Goal: Task Accomplishment & Management: Use online tool/utility

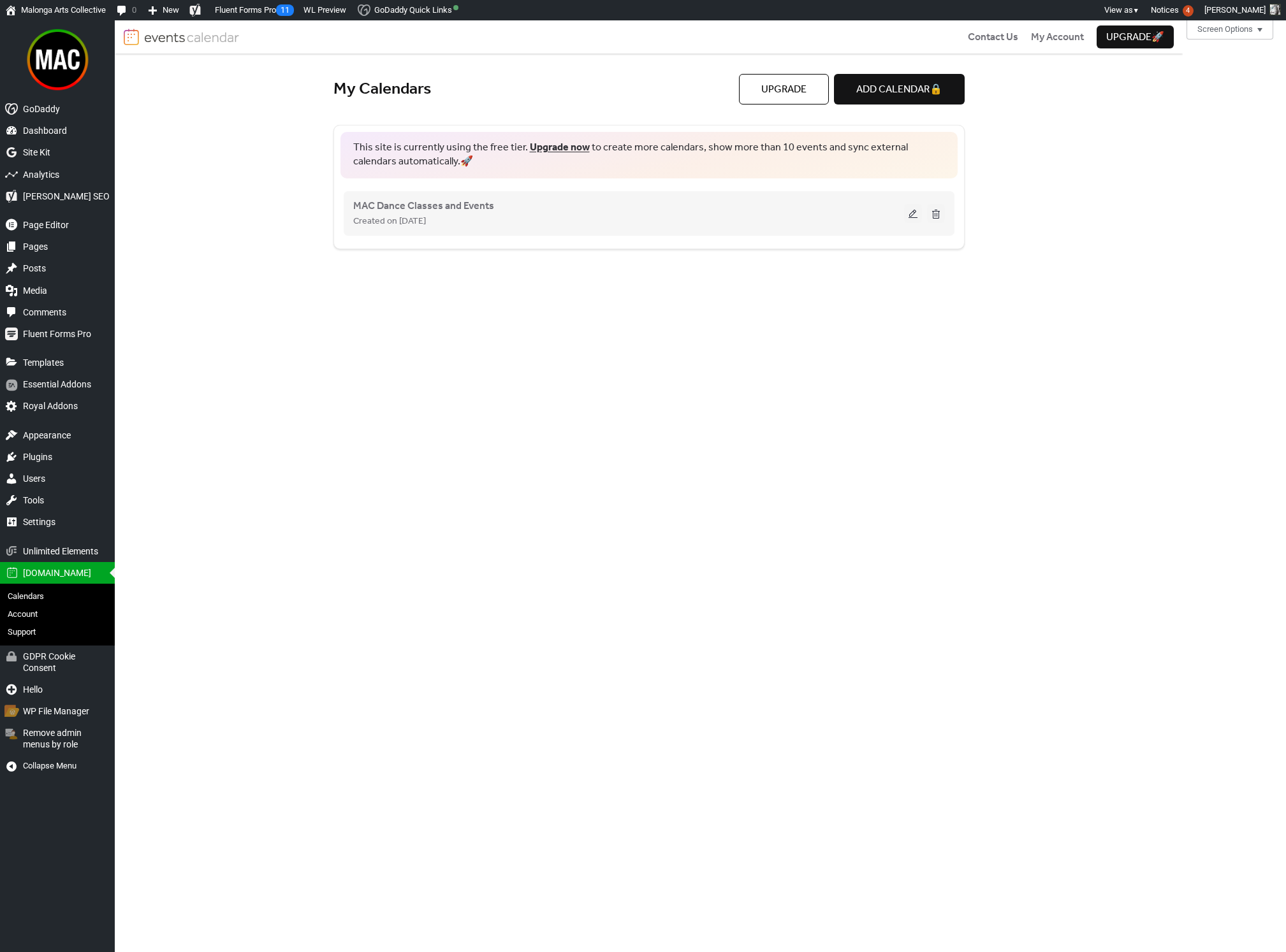
click at [816, 219] on div "Created on [DATE]" at bounding box center [628, 221] width 551 height 15
click at [912, 214] on button at bounding box center [913, 214] width 18 height 20
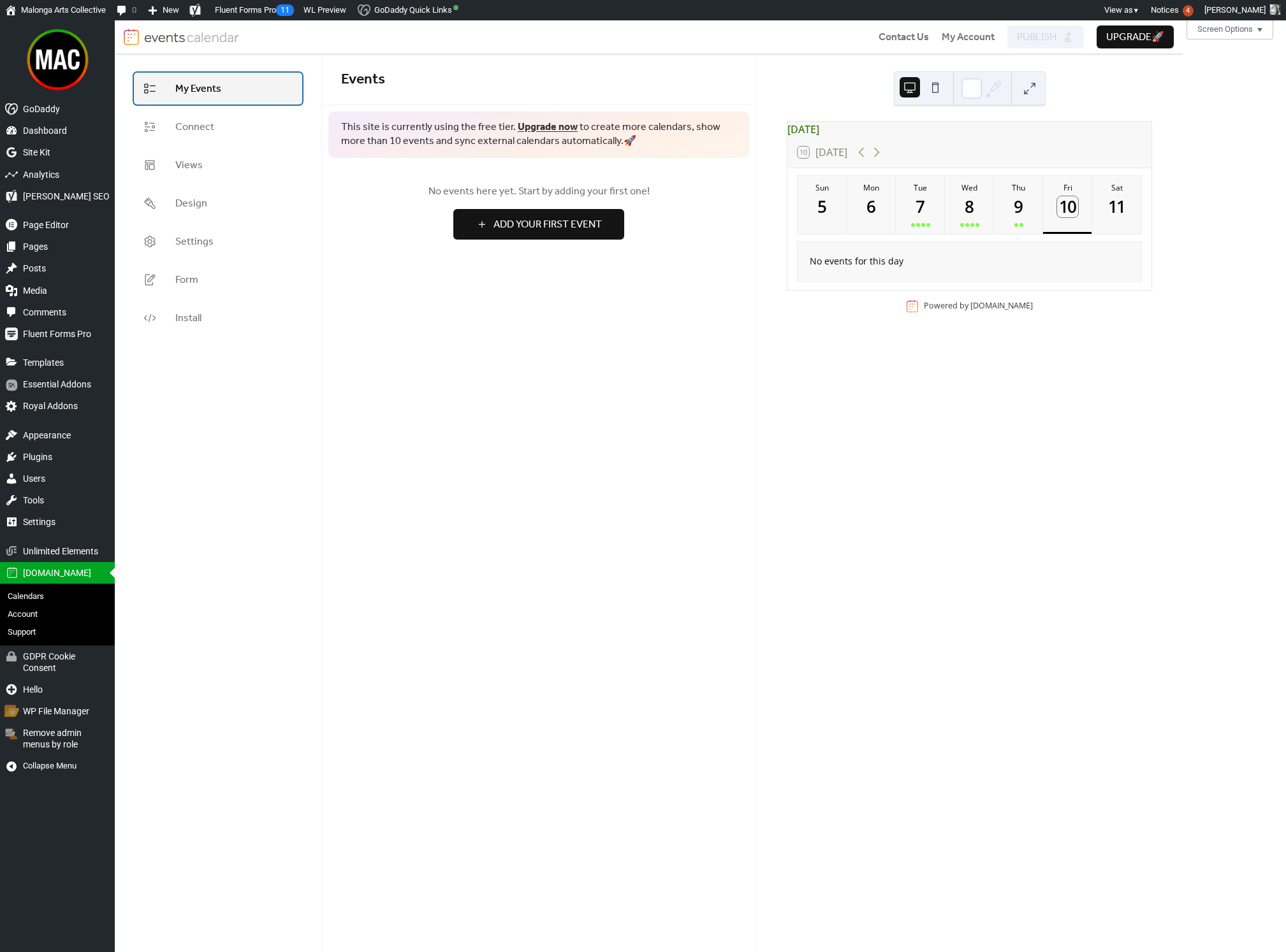
click at [237, 93] on link "My Events" at bounding box center [218, 88] width 168 height 32
click at [222, 130] on link "Connect" at bounding box center [218, 126] width 168 height 32
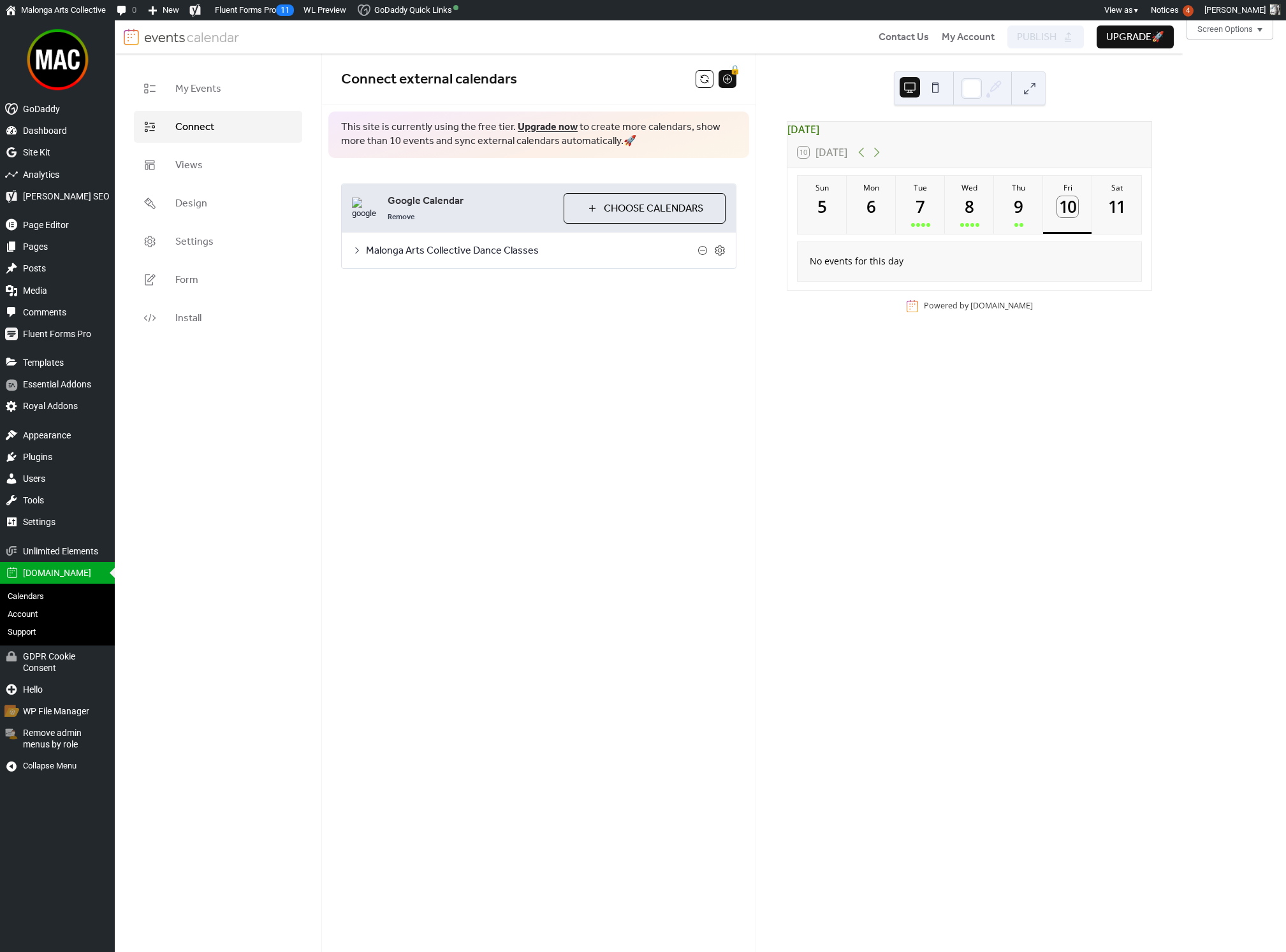
click at [510, 253] on span "Malonga Arts Collective Dance Classes" at bounding box center [531, 251] width 331 height 15
click at [452, 320] on div at bounding box center [448, 324] width 20 height 11
click at [449, 322] on div at bounding box center [453, 324] width 7 height 7
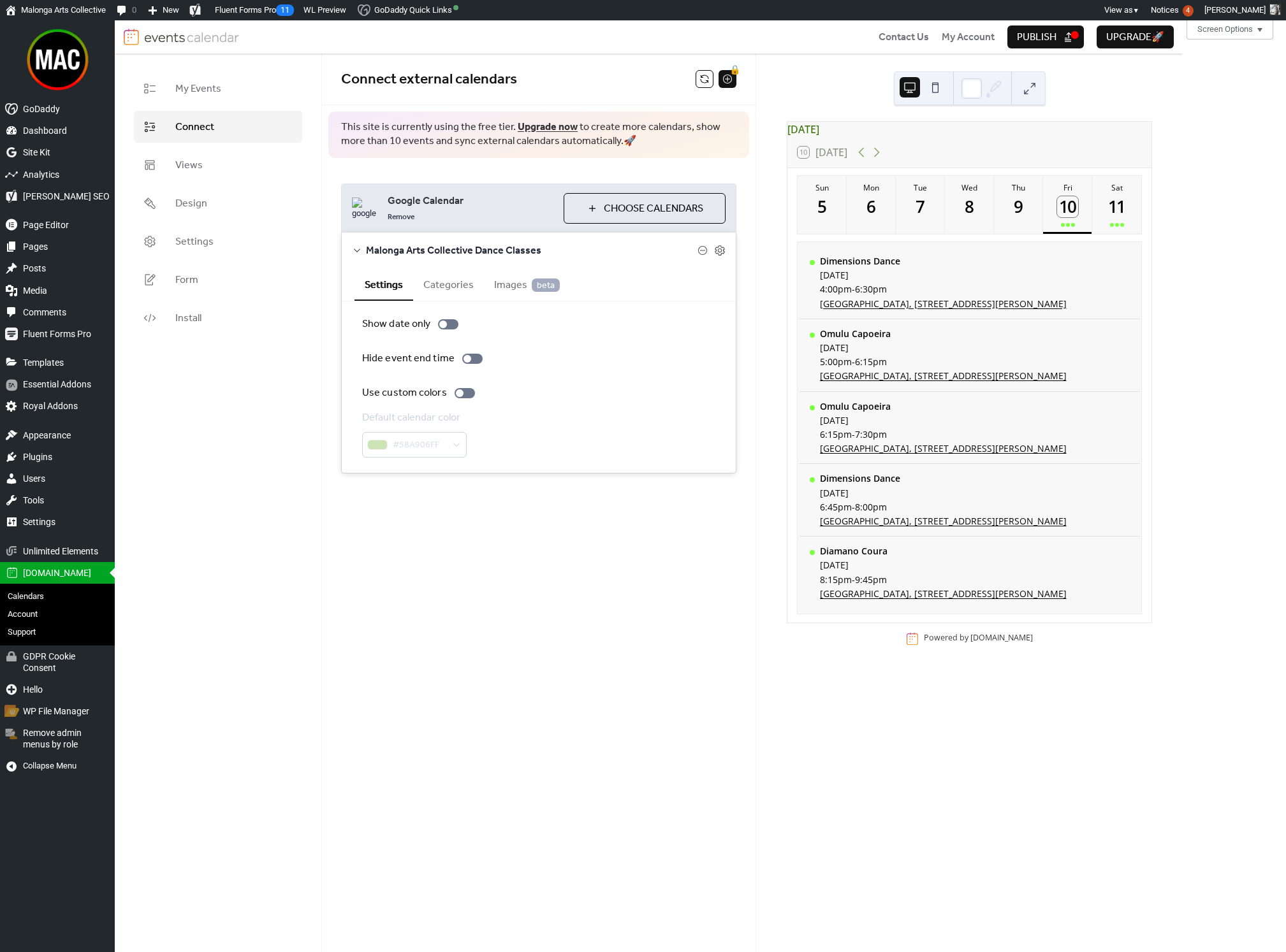
click at [1037, 41] on span "Publish" at bounding box center [1036, 37] width 40 height 15
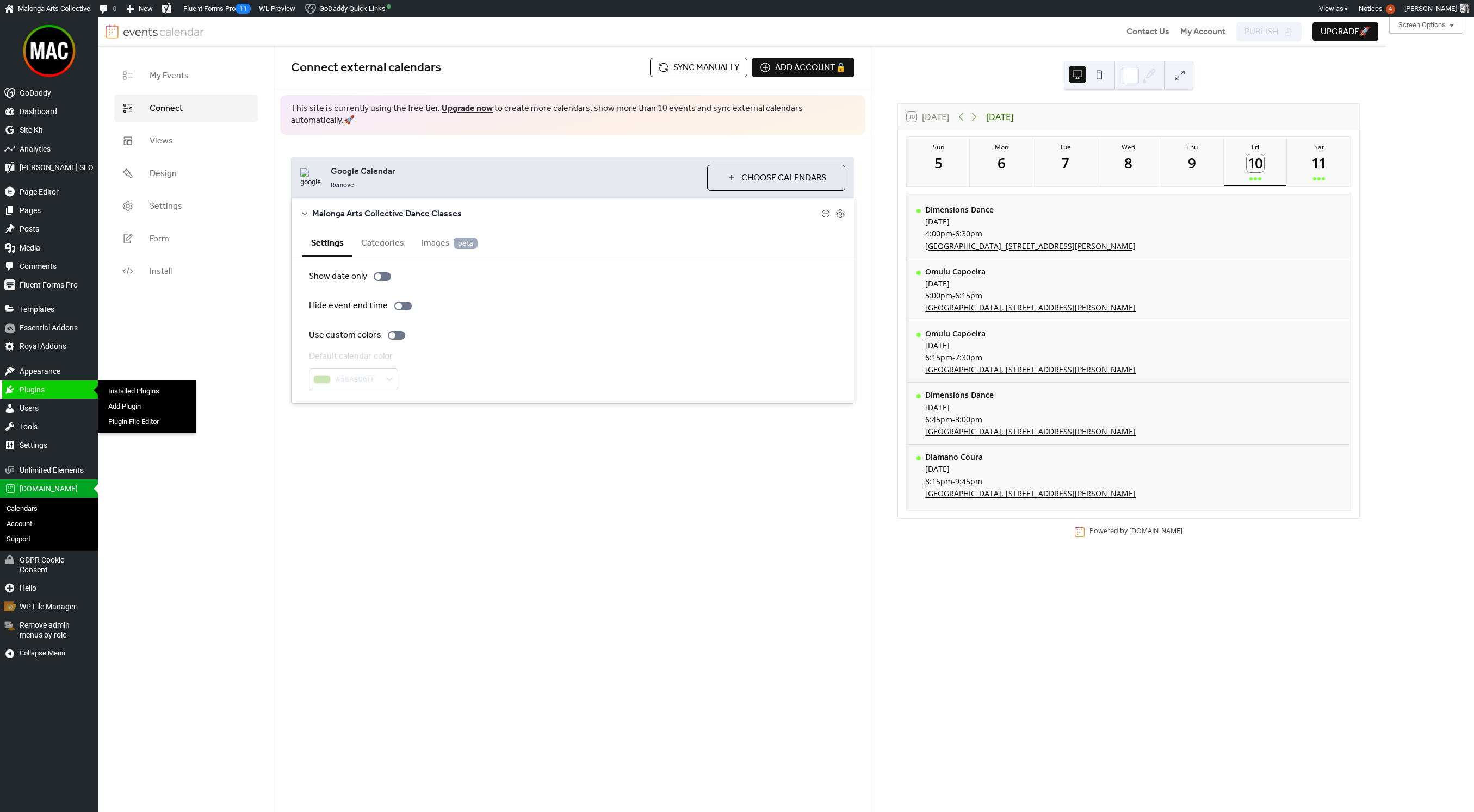
click at [69, 394] on div "Plugins 0" at bounding box center [49, 389] width 98 height 19
